Goal: Find specific page/section: Find specific page/section

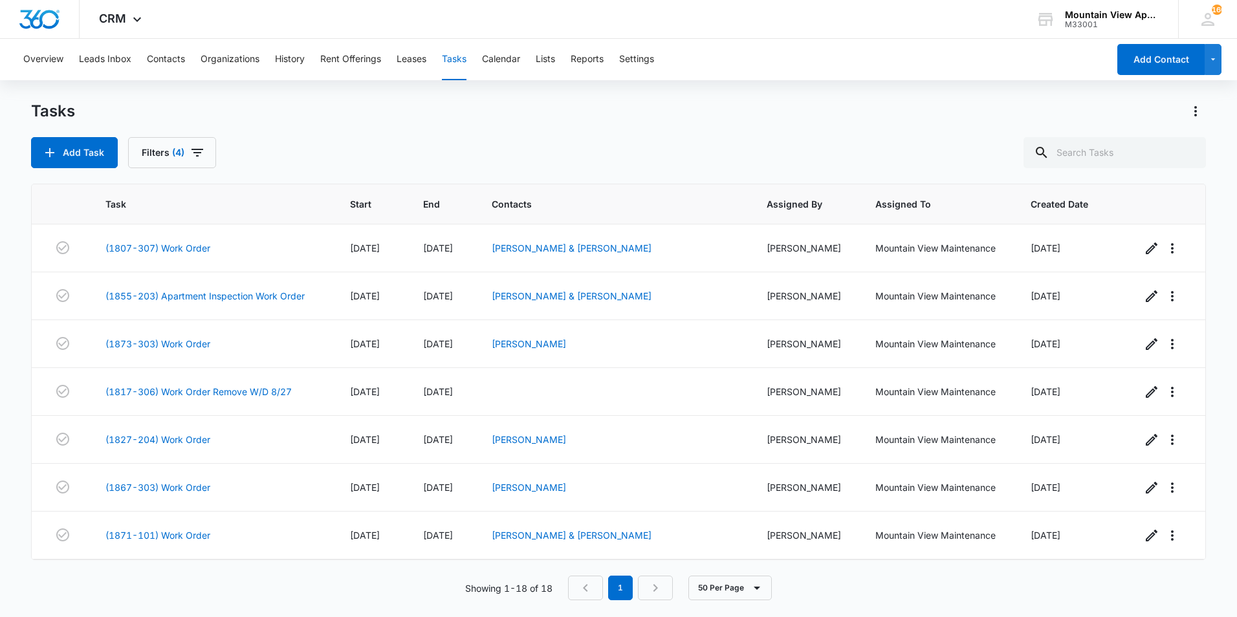
scroll to position [65, 0]
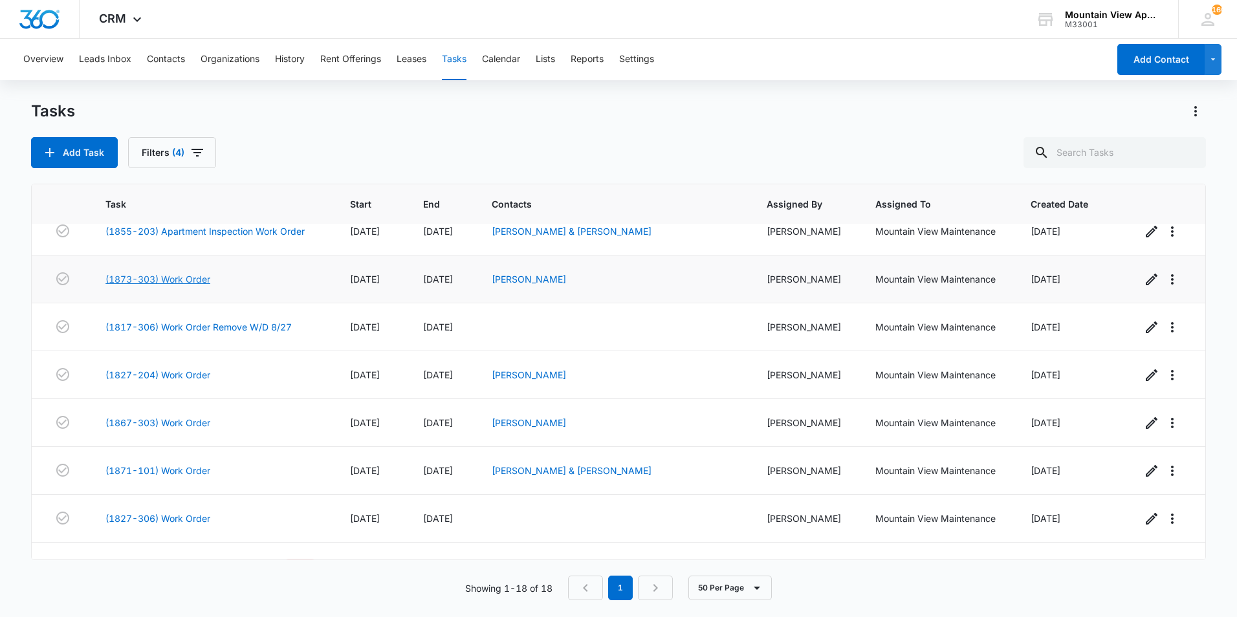
click at [188, 279] on link "(1873-303) Work Order" at bounding box center [157, 279] width 105 height 14
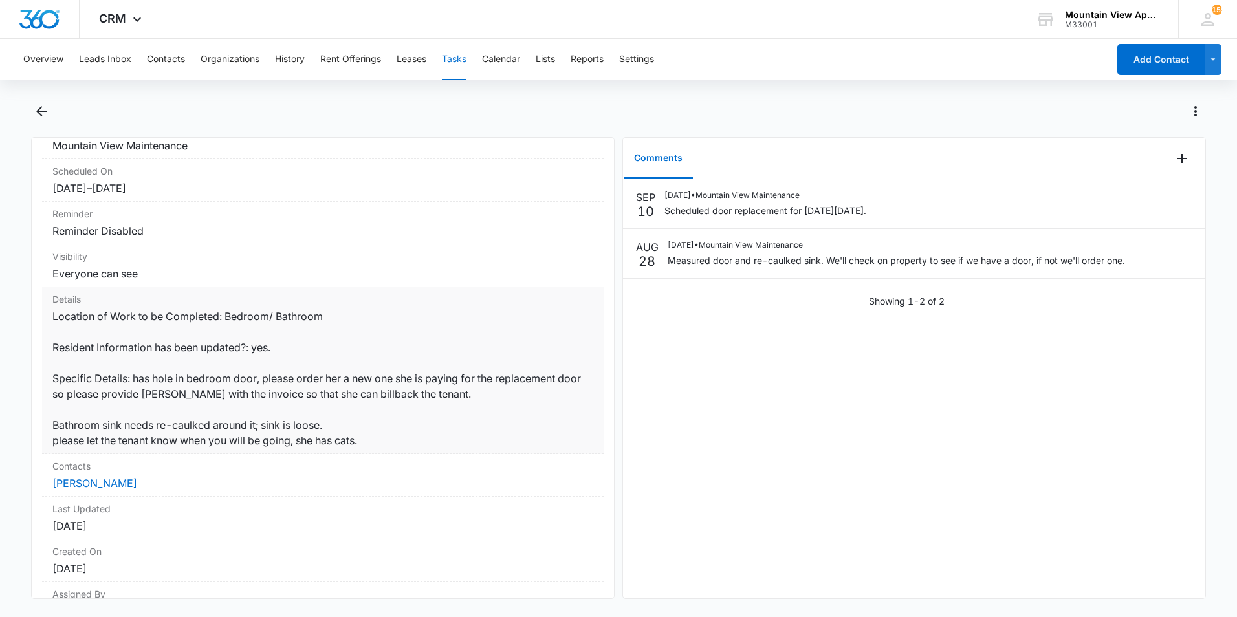
scroll to position [129, 0]
drag, startPoint x: 435, startPoint y: 443, endPoint x: 436, endPoint y: 454, distance: 11.0
click at [436, 454] on div "Contacts Laney Driggers" at bounding box center [322, 474] width 561 height 43
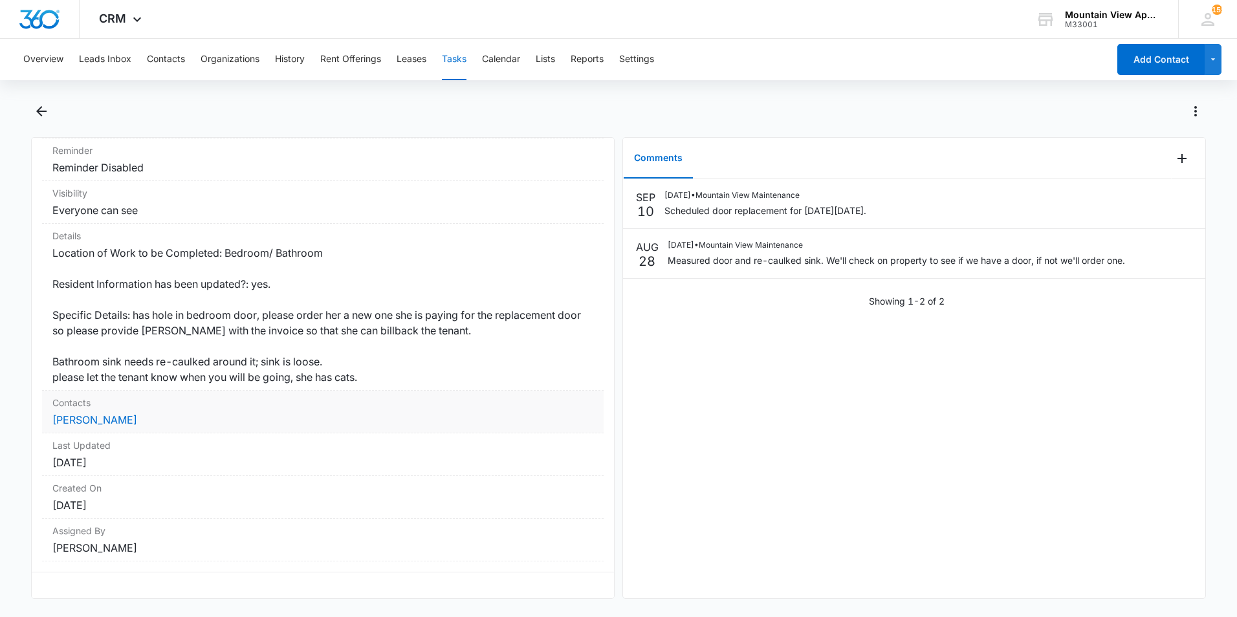
scroll to position [136, 0]
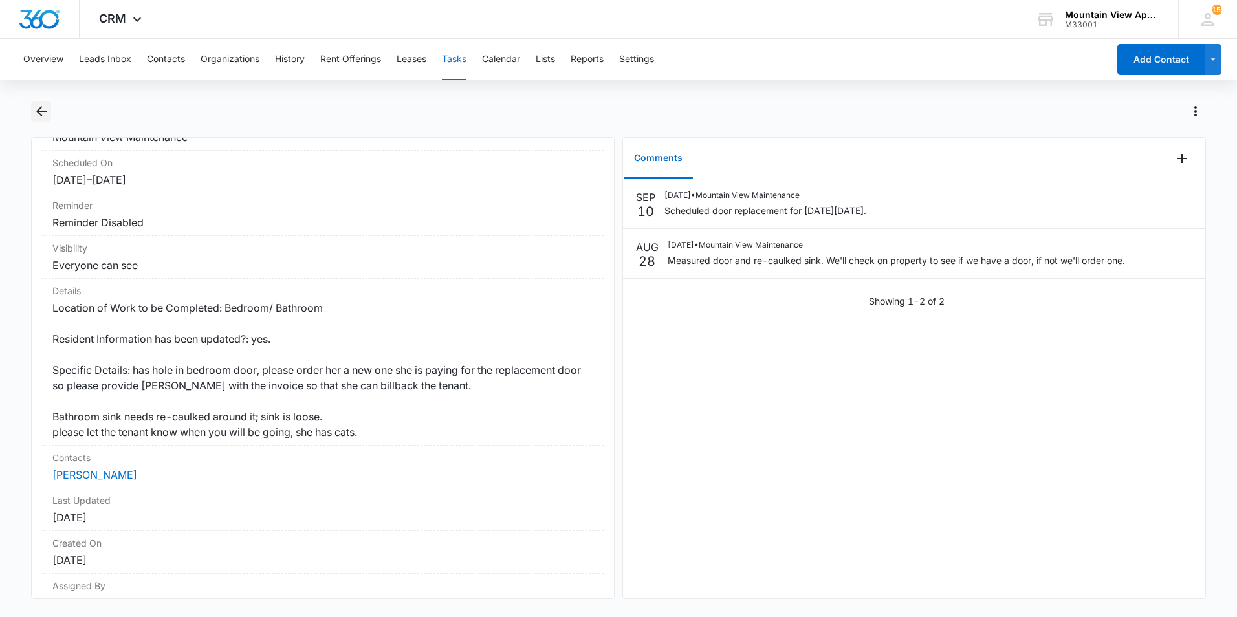
click at [47, 110] on icon "Back" at bounding box center [42, 111] width 16 height 16
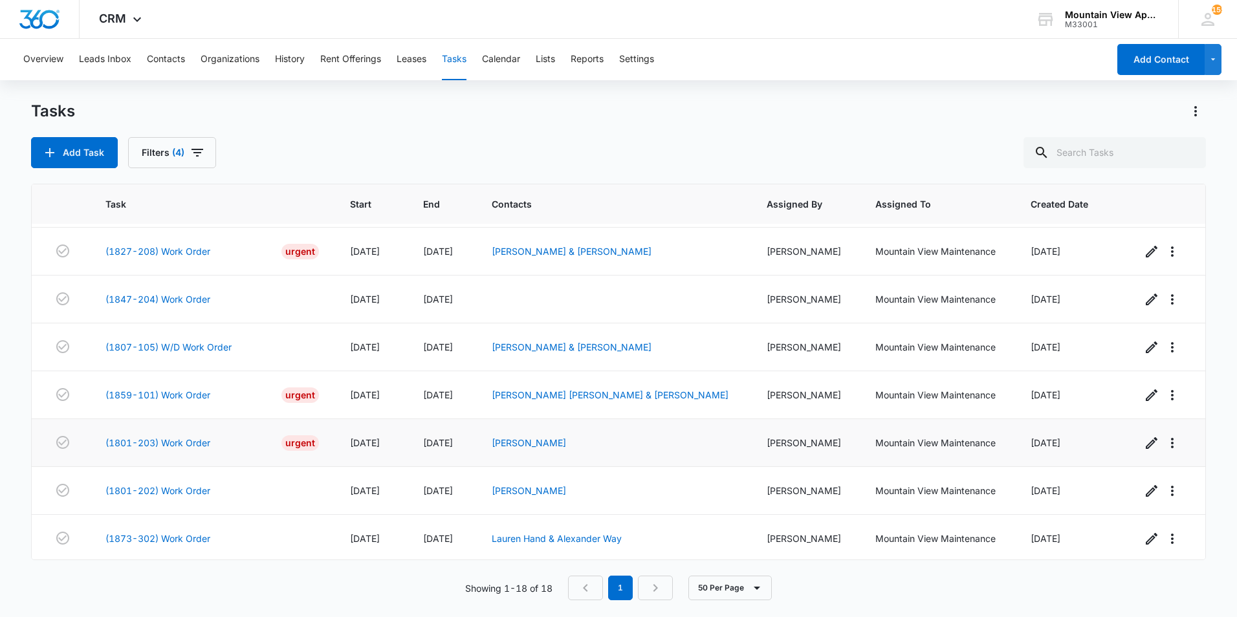
scroll to position [526, 0]
drag, startPoint x: 659, startPoint y: 435, endPoint x: 614, endPoint y: 447, distance: 46.9
click at [614, 447] on td "Maryam Akbari" at bounding box center [613, 441] width 275 height 48
drag, startPoint x: 611, startPoint y: 447, endPoint x: 713, endPoint y: 449, distance: 102.2
click at [713, 449] on td "Maryam Akbari" at bounding box center [613, 441] width 275 height 48
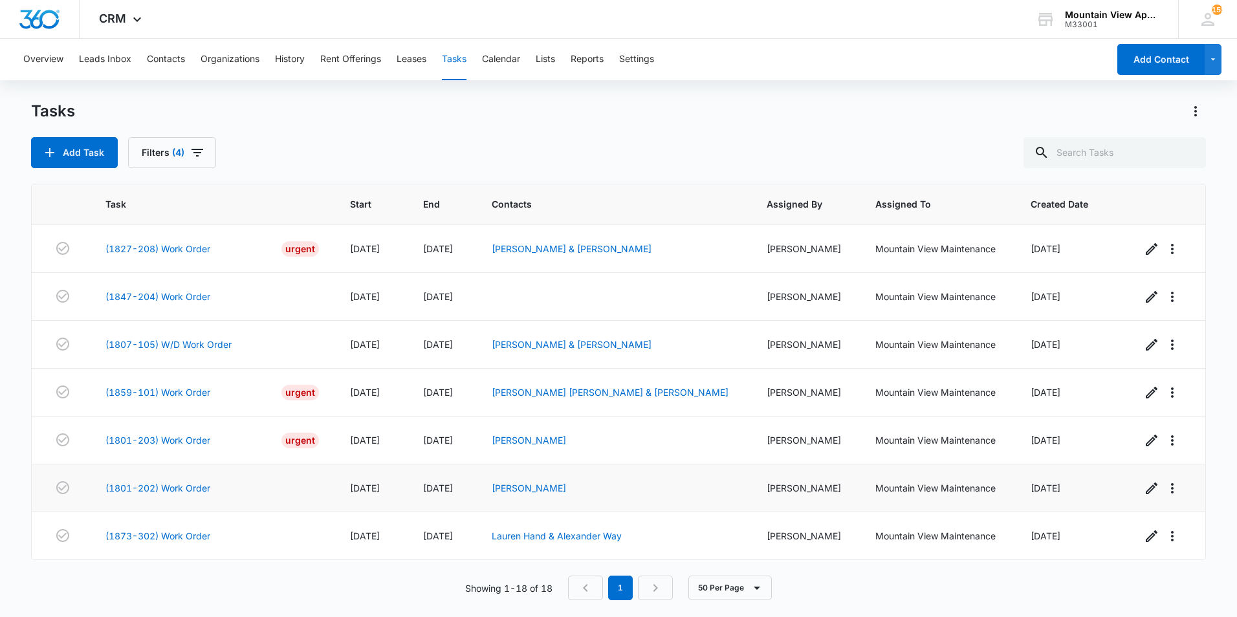
click at [583, 485] on div "Emily Smith" at bounding box center [614, 488] width 244 height 14
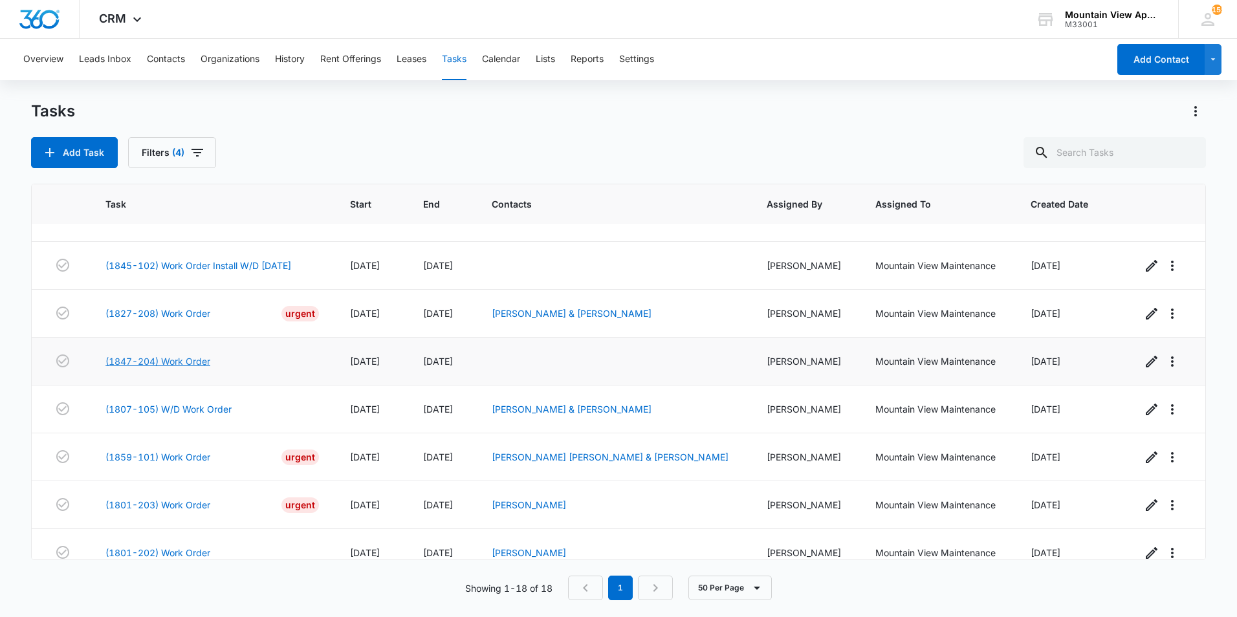
click at [188, 360] on link "(1847-204) Work Order" at bounding box center [157, 361] width 105 height 14
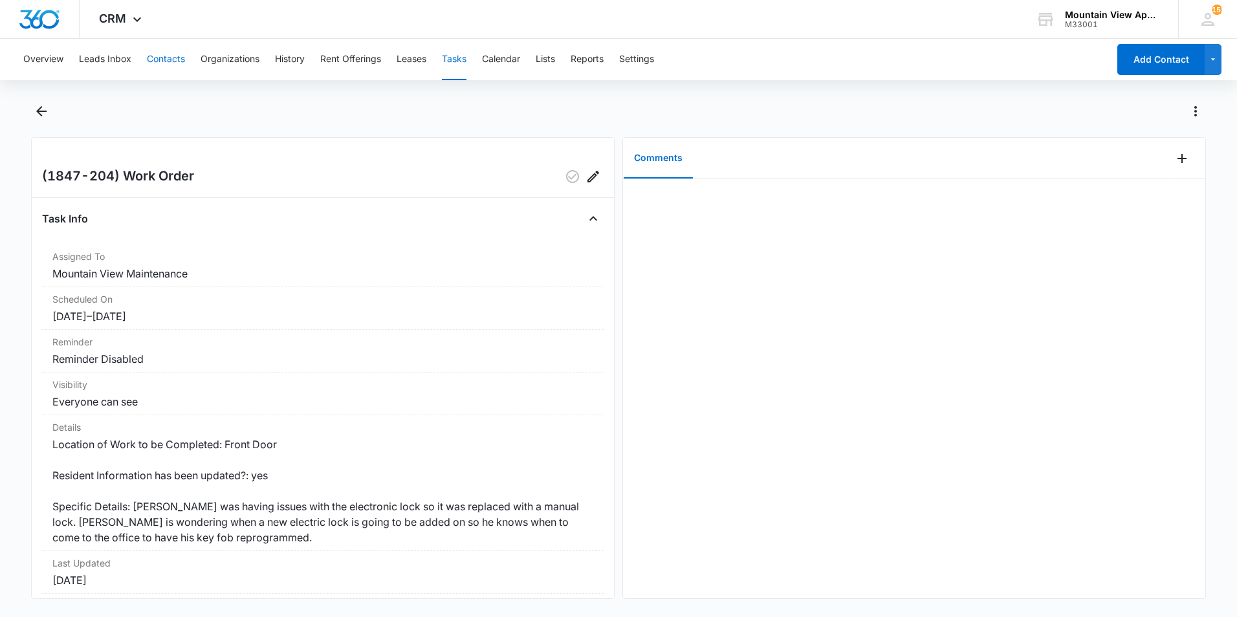
click at [165, 60] on button "Contacts" at bounding box center [166, 59] width 38 height 41
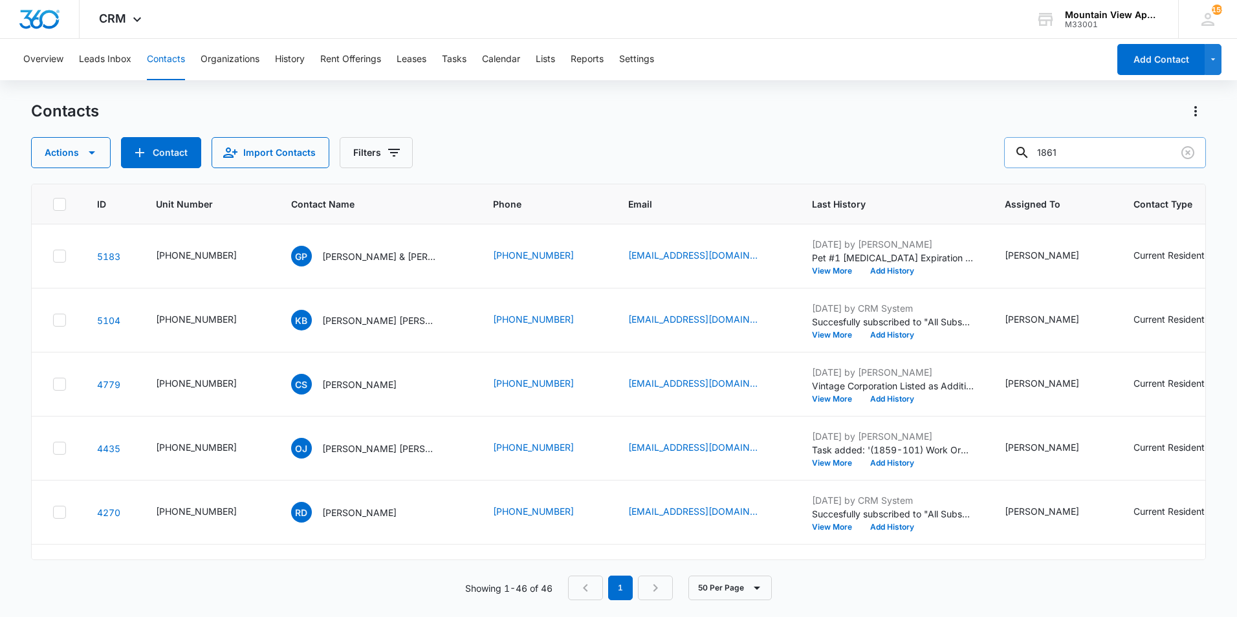
click at [1099, 151] on input "1861" at bounding box center [1105, 152] width 202 height 31
type input "1847"
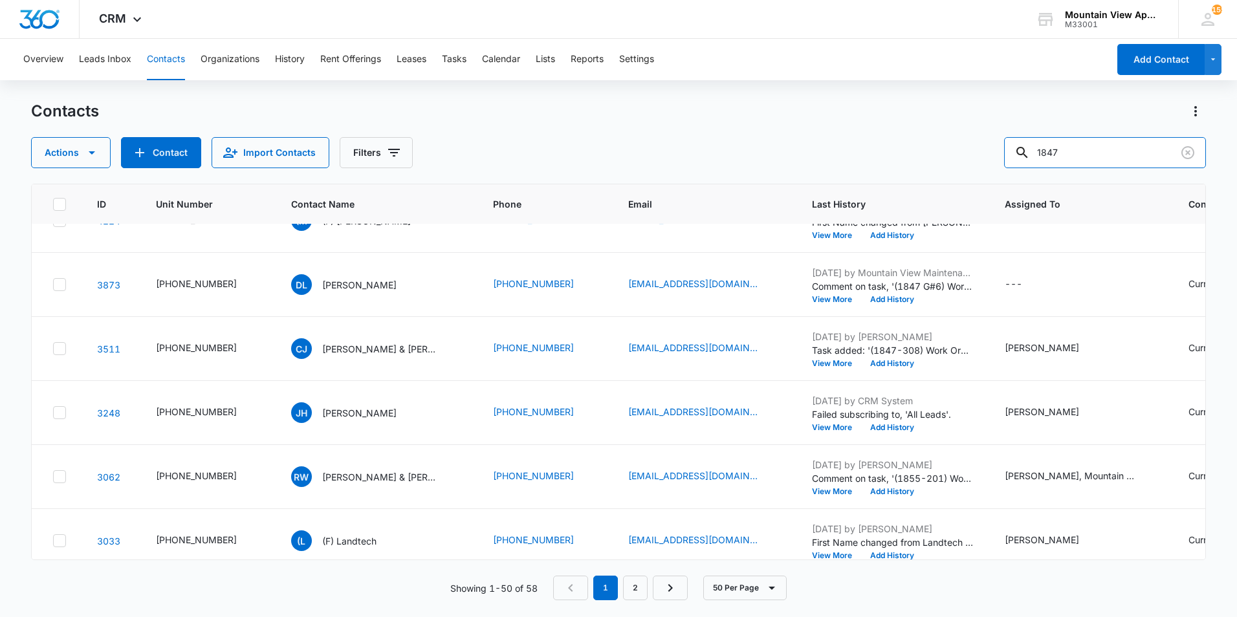
scroll to position [353, 0]
